Goal: Find specific page/section: Find specific page/section

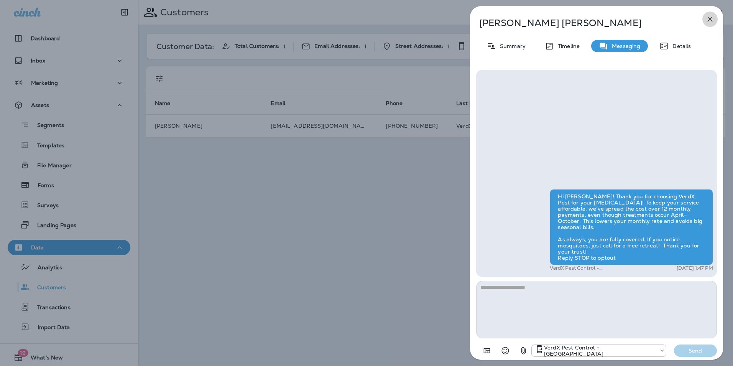
click at [712, 20] on icon "button" at bounding box center [710, 19] width 9 height 9
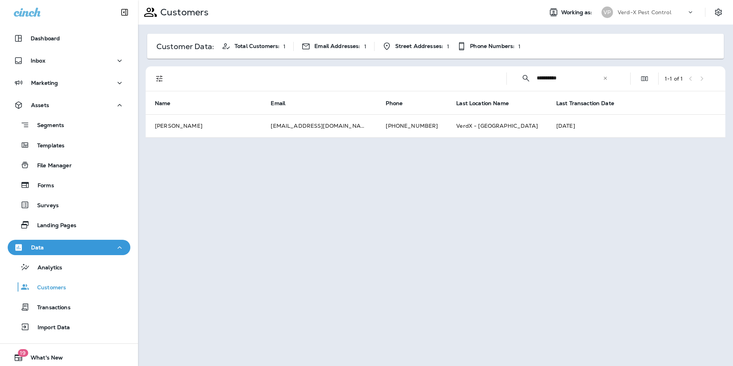
drag, startPoint x: 605, startPoint y: 79, endPoint x: 581, endPoint y: 79, distance: 24.6
click at [605, 78] on icon at bounding box center [605, 78] width 5 height 5
click at [560, 80] on input "text" at bounding box center [577, 78] width 80 height 20
type input "**********"
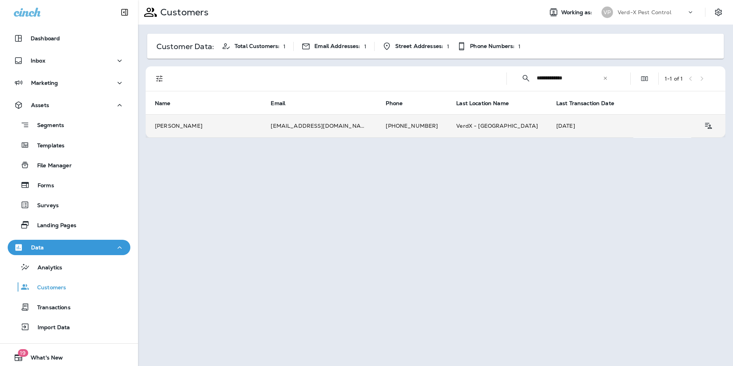
click at [289, 130] on td "[EMAIL_ADDRESS][DOMAIN_NAME]" at bounding box center [319, 125] width 115 height 23
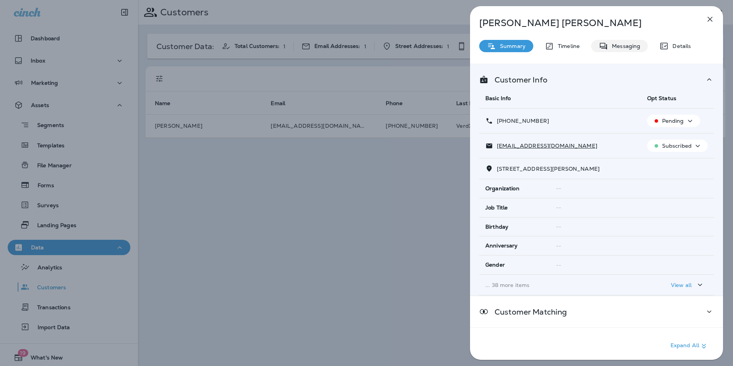
click at [617, 47] on p "Messaging" at bounding box center [624, 46] width 32 height 6
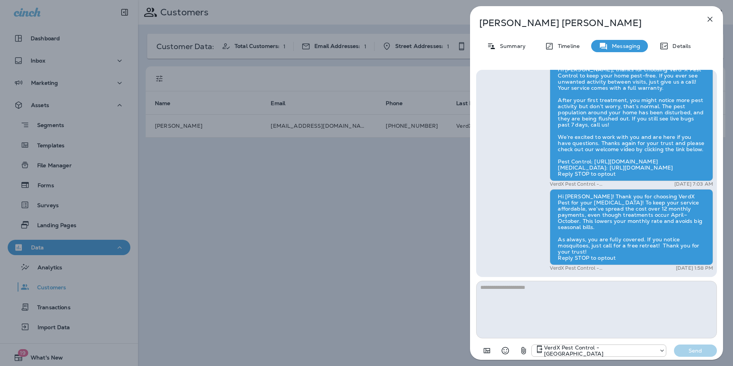
click at [710, 23] on icon "button" at bounding box center [710, 19] width 9 height 9
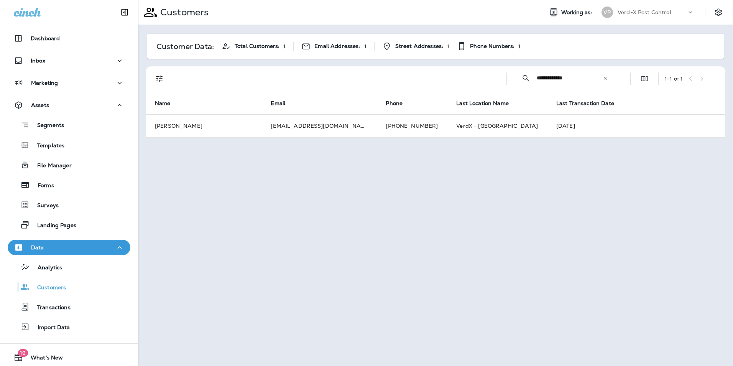
click at [615, 80] on div "**********" at bounding box center [565, 78] width 104 height 20
click at [604, 78] on icon at bounding box center [605, 78] width 5 height 5
click at [578, 79] on input "text" at bounding box center [577, 78] width 80 height 20
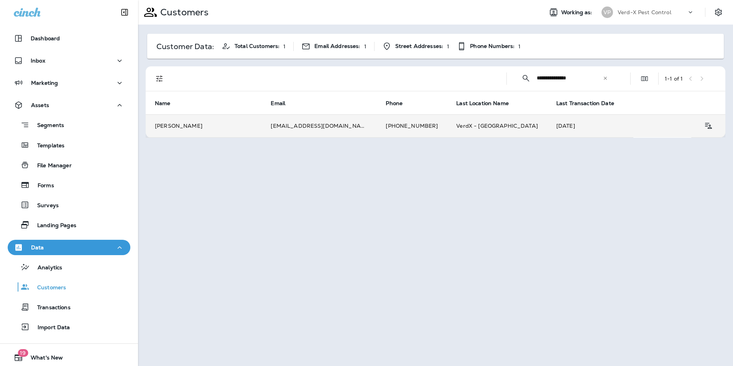
type input "**********"
click at [308, 125] on td "[EMAIL_ADDRESS][DOMAIN_NAME]" at bounding box center [319, 125] width 115 height 23
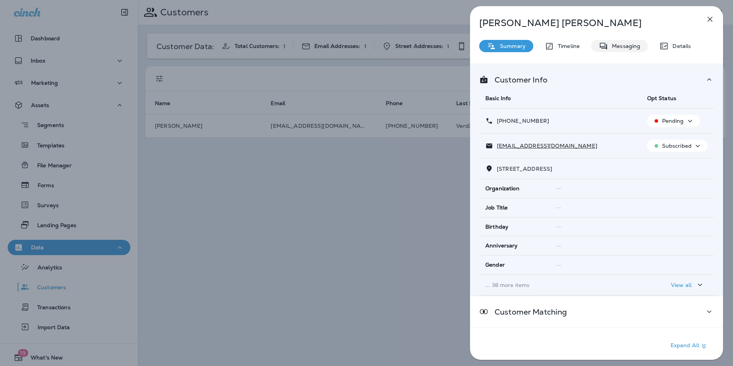
click at [624, 41] on div "Messaging" at bounding box center [619, 46] width 57 height 12
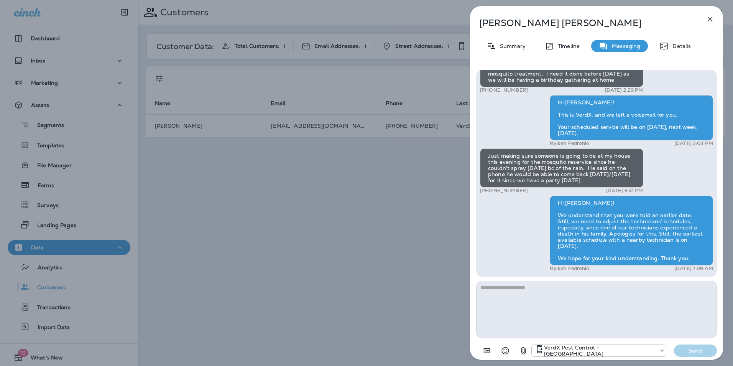
scroll to position [0, 0]
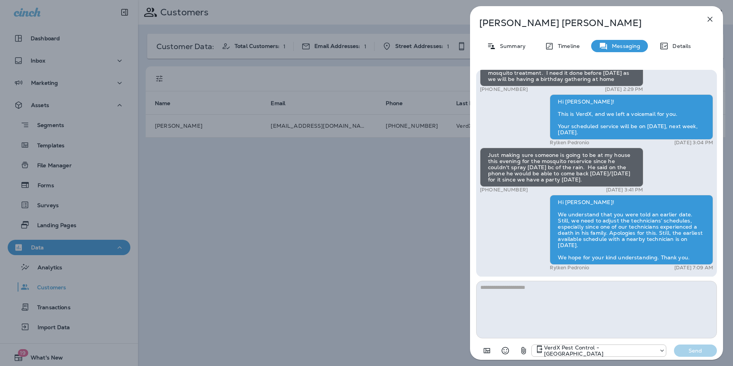
click at [710, 20] on icon "button" at bounding box center [710, 19] width 9 height 9
